Goal: Transaction & Acquisition: Purchase product/service

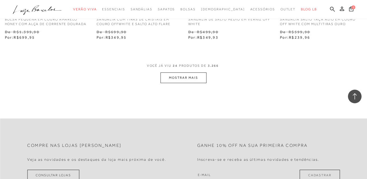
scroll to position [1060, 0]
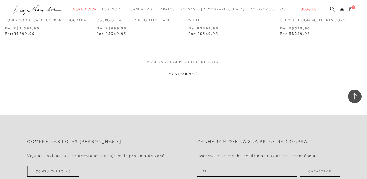
click at [178, 75] on button "MOSTRAR MAIS" at bounding box center [183, 73] width 46 height 11
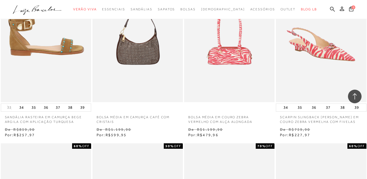
scroll to position [1685, 0]
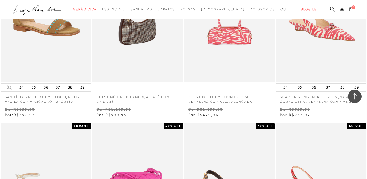
click at [120, 43] on img at bounding box center [138, 13] width 90 height 135
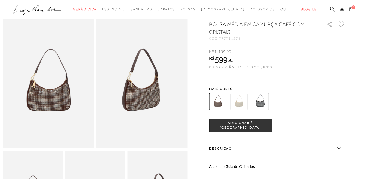
click at [263, 110] on img at bounding box center [259, 101] width 17 height 17
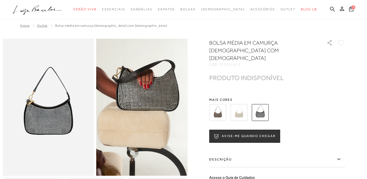
click at [251, 111] on div at bounding box center [270, 112] width 126 height 20
click at [242, 108] on img at bounding box center [238, 112] width 17 height 17
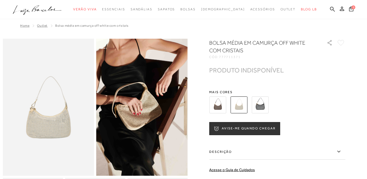
click at [260, 101] on img at bounding box center [259, 104] width 17 height 17
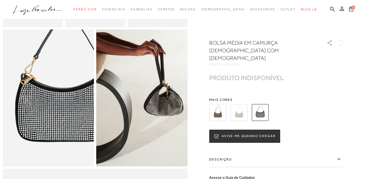
scroll to position [245, 0]
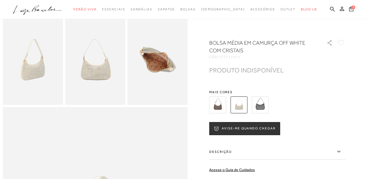
scroll to position [190, 0]
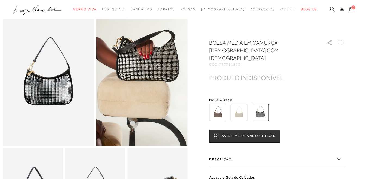
scroll to position [136, 0]
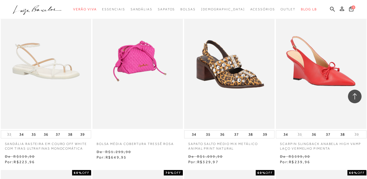
scroll to position [1821, 0]
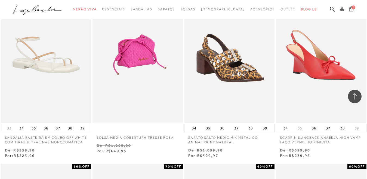
click at [138, 98] on img at bounding box center [138, 54] width 90 height 135
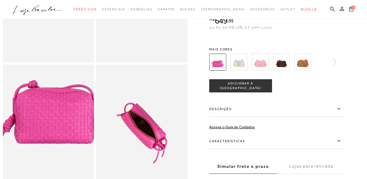
scroll to position [109, 0]
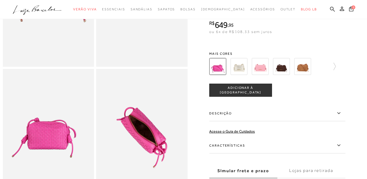
click at [243, 75] on img at bounding box center [238, 66] width 17 height 17
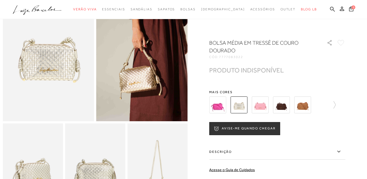
click at [263, 108] on img at bounding box center [259, 104] width 17 height 17
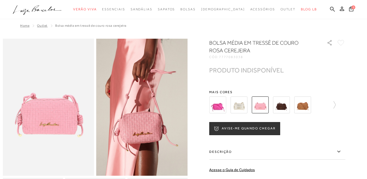
click at [268, 103] on img at bounding box center [259, 104] width 17 height 17
click at [279, 102] on img at bounding box center [281, 104] width 17 height 17
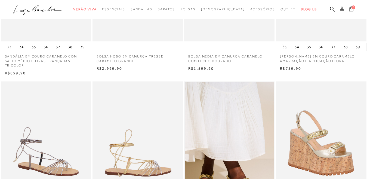
scroll to position [27, 0]
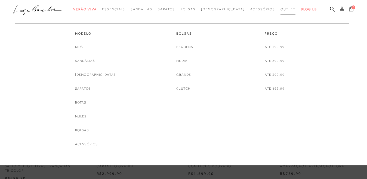
click at [280, 8] on span "Outlet" at bounding box center [287, 9] width 15 height 4
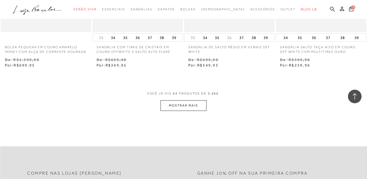
scroll to position [1057, 0]
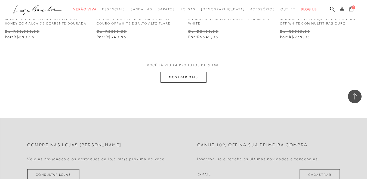
click at [178, 78] on button "MOSTRAR MAIS" at bounding box center [183, 77] width 46 height 11
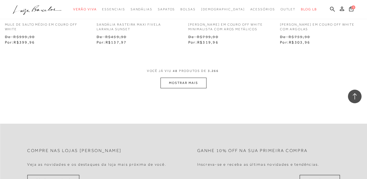
scroll to position [2111, 0]
click at [188, 82] on button "MOSTRAR MAIS" at bounding box center [183, 82] width 46 height 11
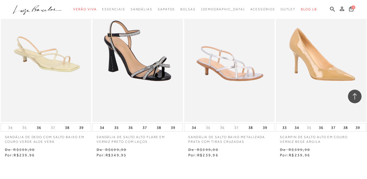
scroll to position [3171, 0]
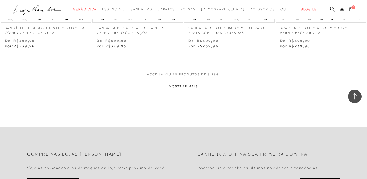
click at [179, 81] on span "VOCÊ JÁ VIU 72 PRODUTOS DE 3.266" at bounding box center [183, 76] width 73 height 10
click at [181, 92] on button "MOSTRAR MAIS" at bounding box center [183, 86] width 46 height 11
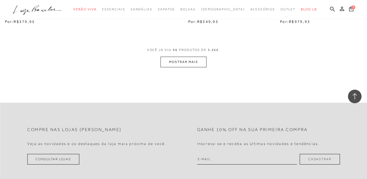
scroll to position [4203, 0]
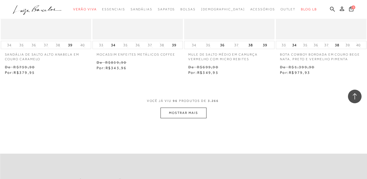
click at [167, 118] on button "MOSTRAR MAIS" at bounding box center [183, 112] width 46 height 11
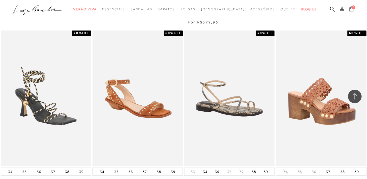
scroll to position [5263, 0]
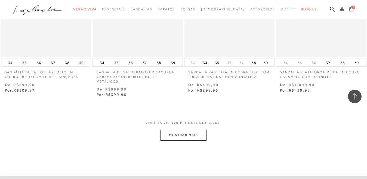
click at [191, 129] on button "MOSTRAR MAIS" at bounding box center [183, 134] width 46 height 11
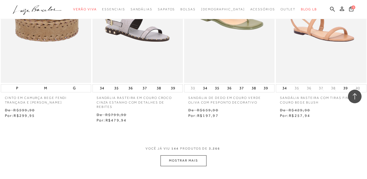
scroll to position [6392, 0]
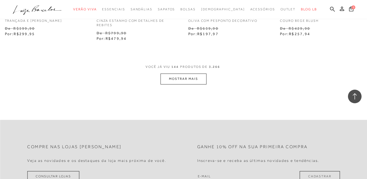
click at [184, 73] on button "MOSTRAR MAIS" at bounding box center [183, 78] width 46 height 11
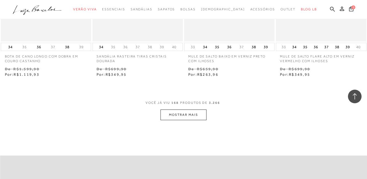
scroll to position [7440, 0]
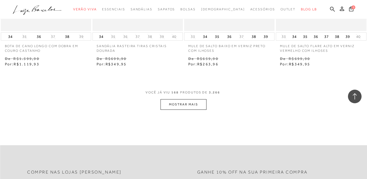
click at [171, 101] on button "MOSTRAR MAIS" at bounding box center [183, 104] width 46 height 11
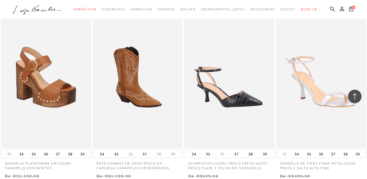
scroll to position [8520, 0]
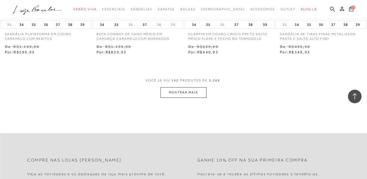
click at [195, 87] on button "MOSTRAR MAIS" at bounding box center [183, 92] width 46 height 11
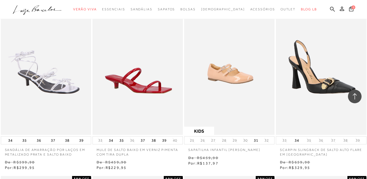
scroll to position [8799, 0]
